Goal: Information Seeking & Learning: Learn about a topic

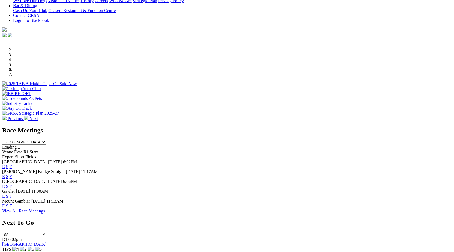
scroll to position [136, 0]
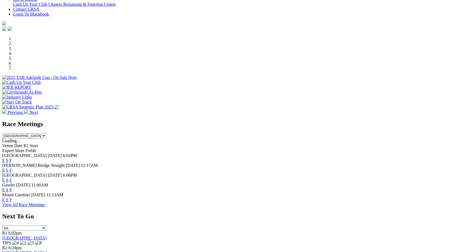
click at [12, 187] on link "F" at bounding box center [11, 189] width 2 height 5
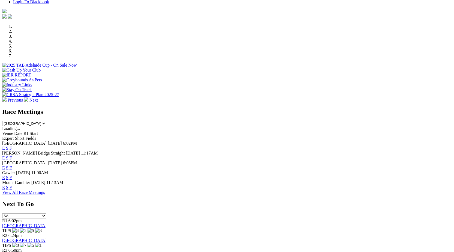
scroll to position [147, 0]
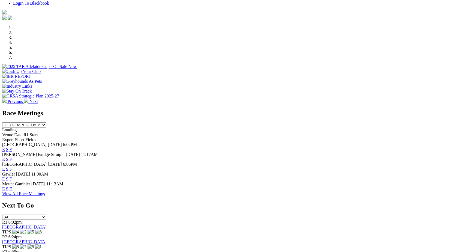
click at [12, 157] on link "F" at bounding box center [11, 159] width 2 height 5
